Goal: Task Accomplishment & Management: Manage account settings

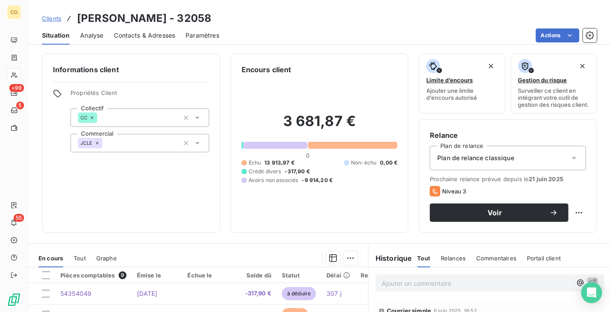
scroll to position [156, 0]
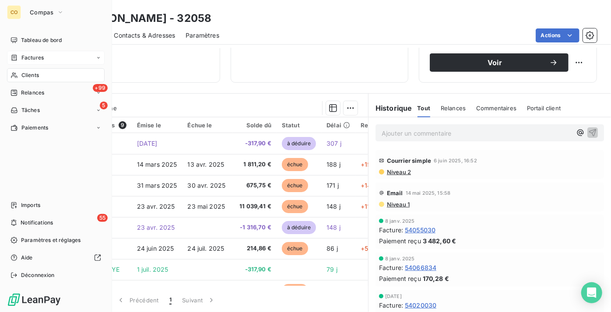
click at [21, 60] on span "Factures" at bounding box center [32, 58] width 22 height 8
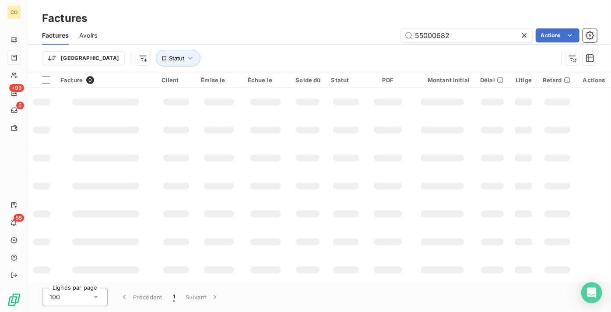
drag, startPoint x: 445, startPoint y: 36, endPoint x: 337, endPoint y: 35, distance: 108.5
click at [337, 35] on div "55000682 Actions" at bounding box center [352, 35] width 489 height 14
type input "54167283"
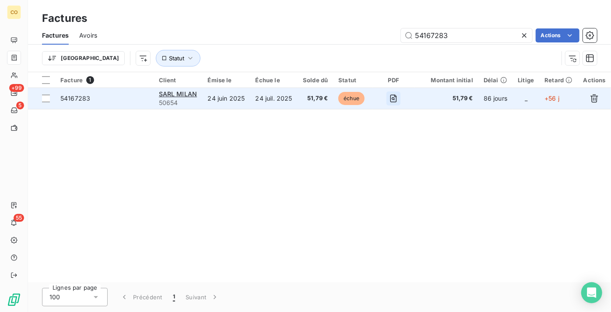
click at [396, 99] on icon "button" at bounding box center [393, 98] width 9 height 9
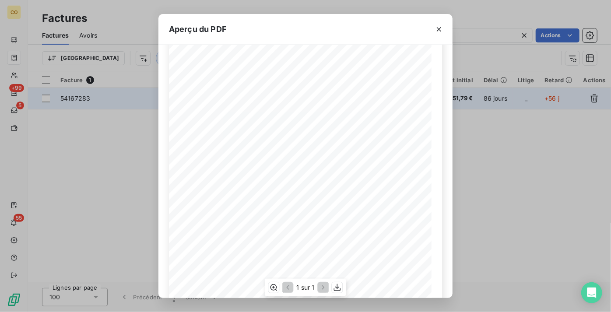
scroll to position [139, 0]
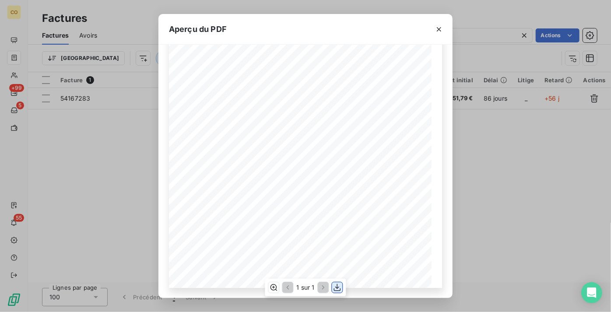
click at [336, 287] on icon "button" at bounding box center [337, 287] width 7 height 7
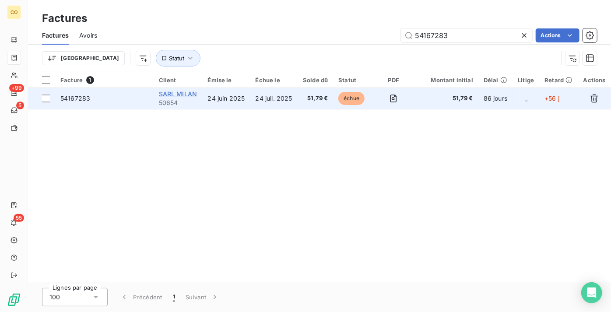
click at [169, 97] on span "SARL MILAN" at bounding box center [178, 93] width 39 height 7
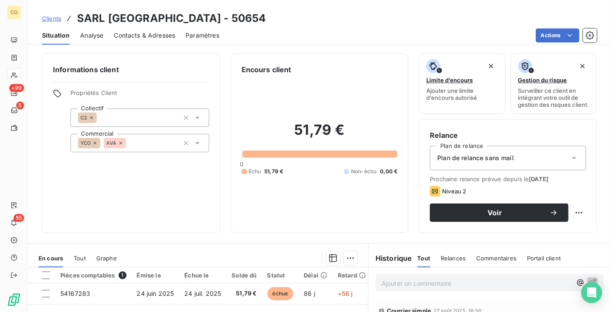
click at [515, 163] on div "Plan de relance sans mail" at bounding box center [508, 158] width 156 height 25
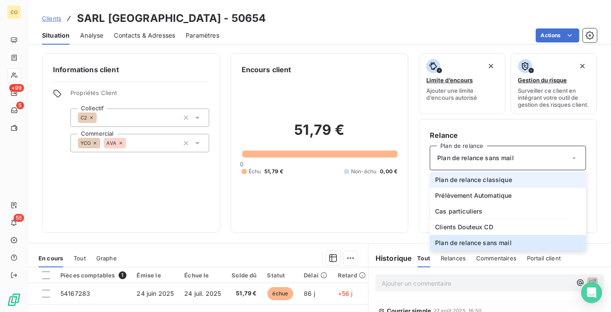
click at [508, 188] on li "Plan de relance classique" at bounding box center [508, 180] width 156 height 16
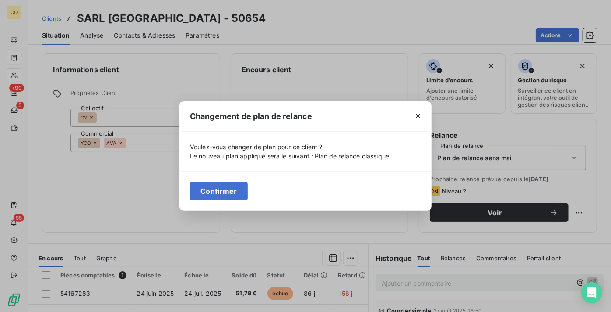
click at [221, 193] on button "Confirmer" at bounding box center [219, 191] width 58 height 18
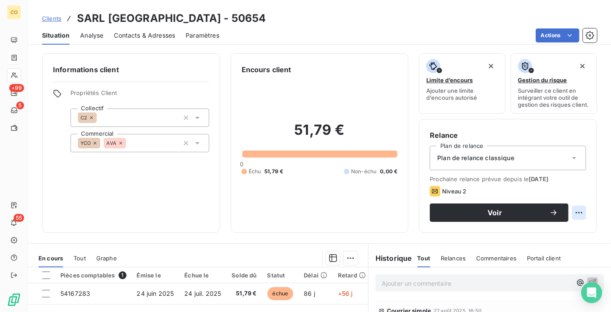
click at [569, 218] on html "CO +99 5 55 Clients SARL [GEOGRAPHIC_DATA] - 50654 Situation Analyse Contacts &…" at bounding box center [305, 156] width 611 height 312
click at [562, 229] on div "Replanifier cette action" at bounding box center [536, 238] width 85 height 21
click at [559, 238] on div "Replanifier cette action" at bounding box center [537, 238] width 78 height 14
select select "8"
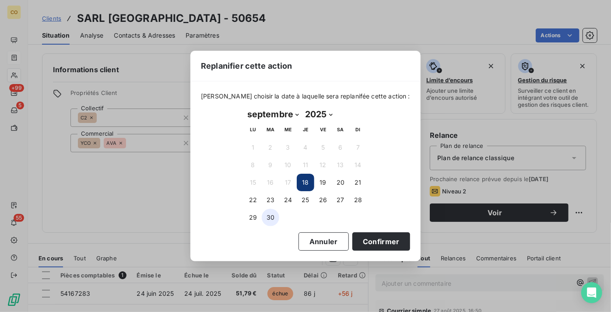
click at [269, 220] on button "30" at bounding box center [271, 218] width 18 height 18
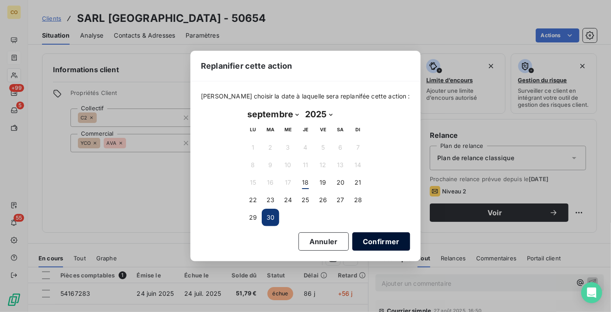
click at [366, 243] on button "Confirmer" at bounding box center [381, 241] width 58 height 18
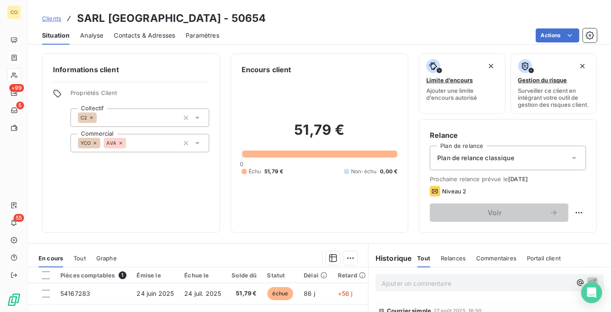
click at [53, 17] on span "Clients" at bounding box center [51, 18] width 19 height 7
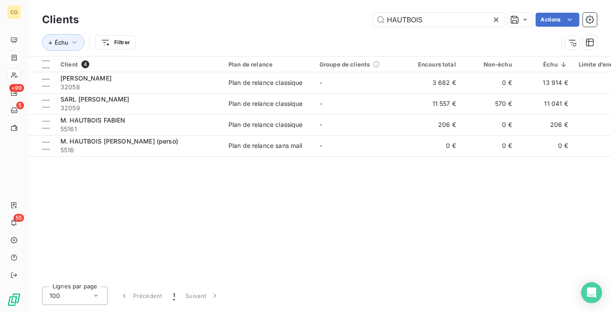
drag, startPoint x: 425, startPoint y: 18, endPoint x: 307, endPoint y: 25, distance: 118.4
click at [313, 22] on div "HAUTBOIS Actions" at bounding box center [343, 20] width 508 height 14
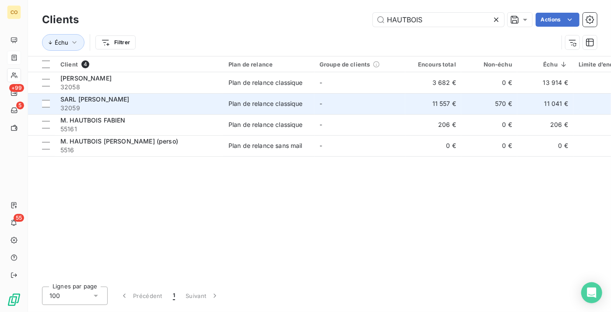
click at [83, 102] on div "SARL [PERSON_NAME]" at bounding box center [139, 99] width 158 height 9
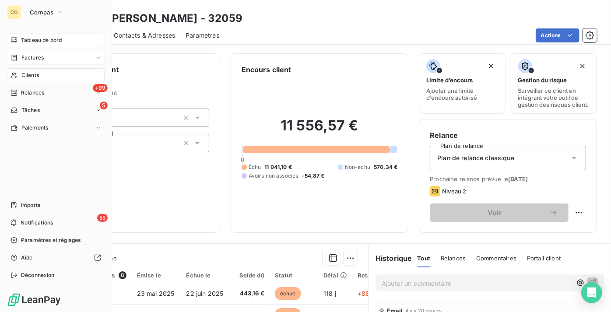
click at [27, 35] on div "Tableau de bord" at bounding box center [56, 40] width 98 height 14
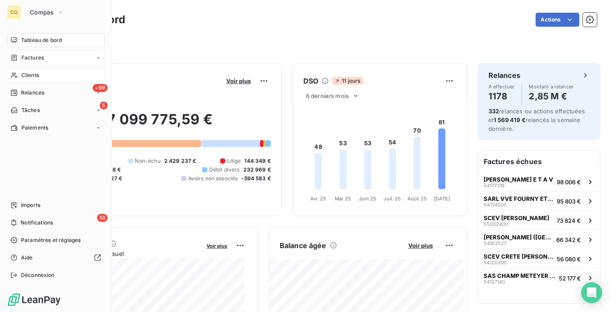
click at [29, 77] on span "Clients" at bounding box center [30, 75] width 18 height 8
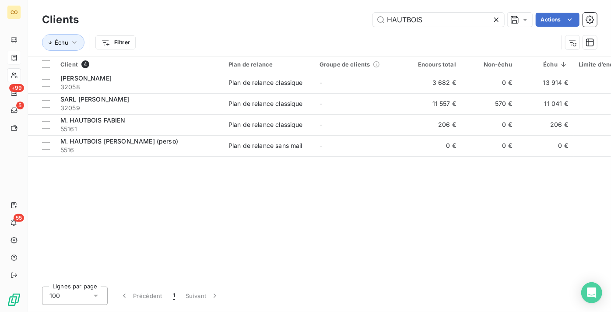
drag, startPoint x: 457, startPoint y: 21, endPoint x: 204, endPoint y: -7, distance: 254.5
click at [204, 0] on html "CO +99 5 55 Clients HAUTBOIS Actions Échu Filtrer Client 4 Plan de relance Grou…" at bounding box center [305, 156] width 611 height 312
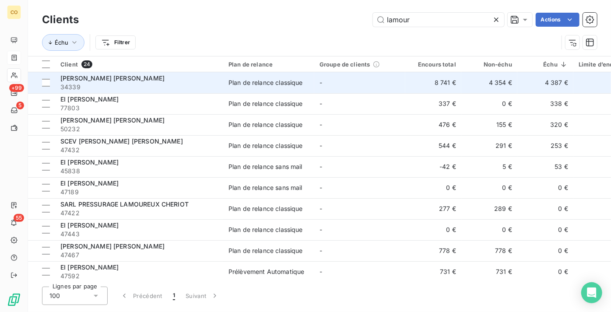
type input "lamour"
click at [175, 81] on div "[PERSON_NAME] [PERSON_NAME]" at bounding box center [139, 78] width 158 height 9
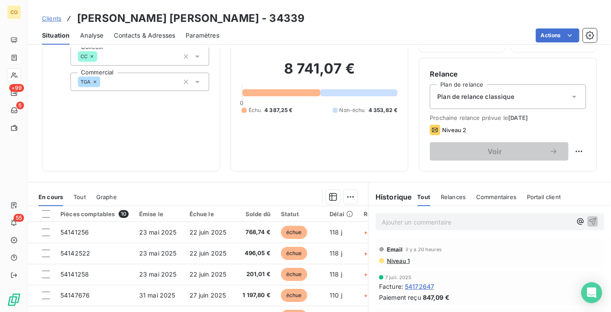
scroll to position [79, 0]
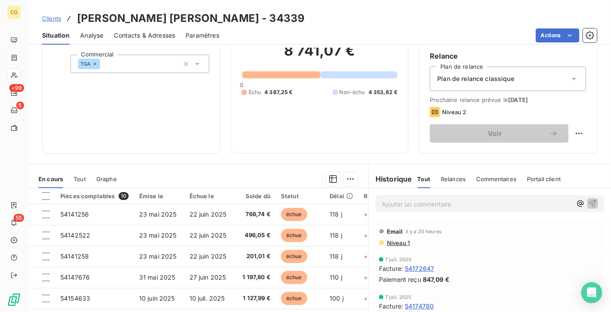
click at [399, 246] on span "Niveau 1" at bounding box center [398, 242] width 24 height 7
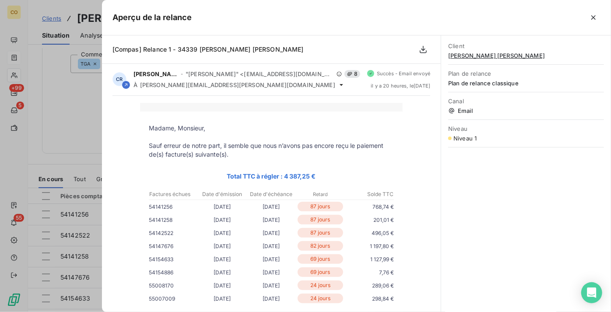
scroll to position [0, 0]
click at [597, 17] on icon "button" at bounding box center [593, 17] width 9 height 9
